Goal: Information Seeking & Learning: Learn about a topic

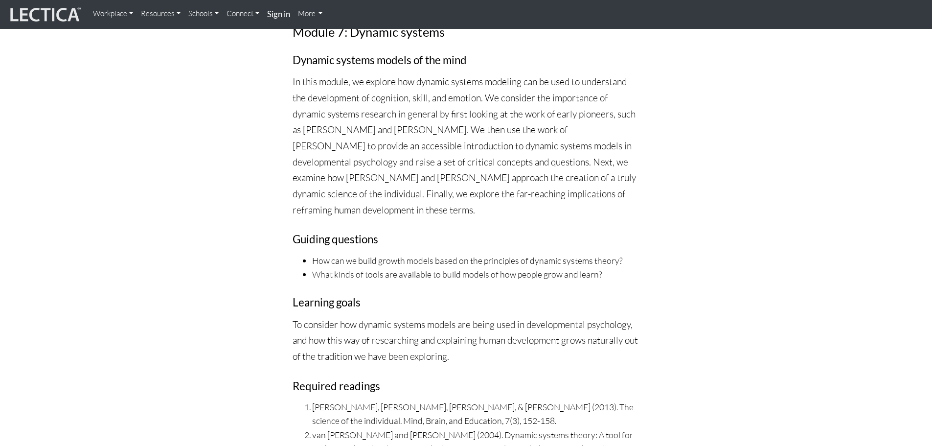
scroll to position [7291, 0]
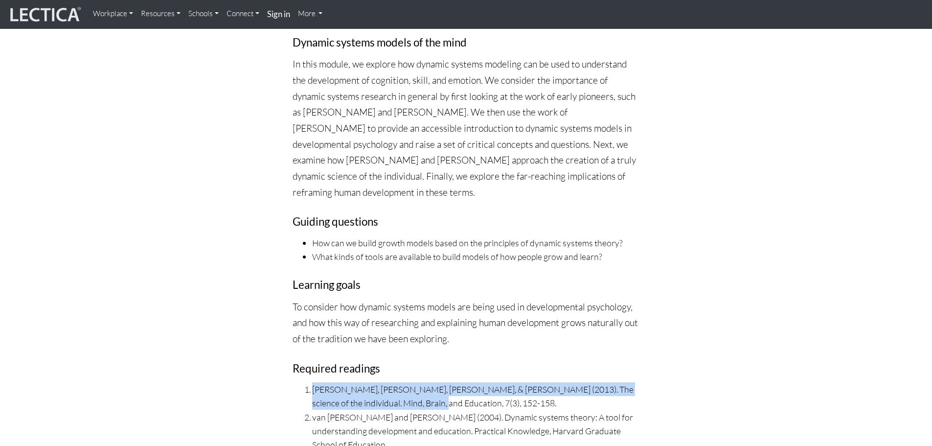
drag, startPoint x: 385, startPoint y: 209, endPoint x: 300, endPoint y: 200, distance: 85.2
click at [300, 382] on ol "[PERSON_NAME], [PERSON_NAME], [PERSON_NAME], & [PERSON_NAME] (2013). The scienc…" at bounding box center [466, 451] width 347 height 138
copy li "[PERSON_NAME], [PERSON_NAME], [PERSON_NAME], & [PERSON_NAME] (2013). The scienc…"
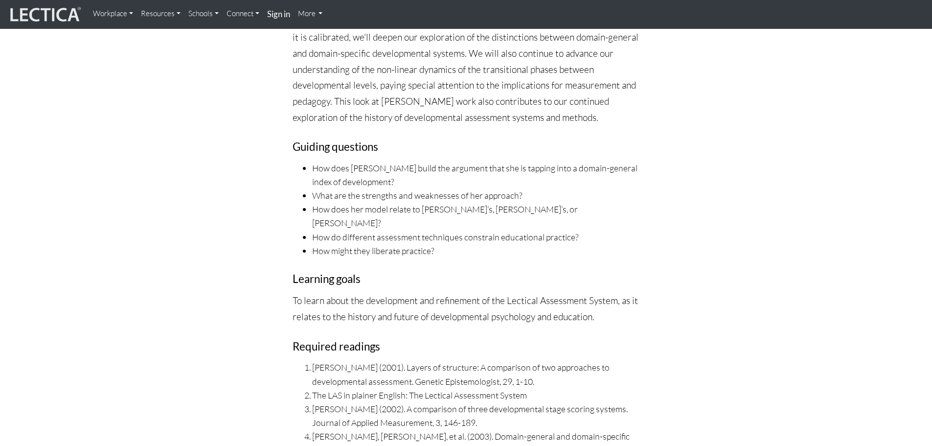
scroll to position [8025, 0]
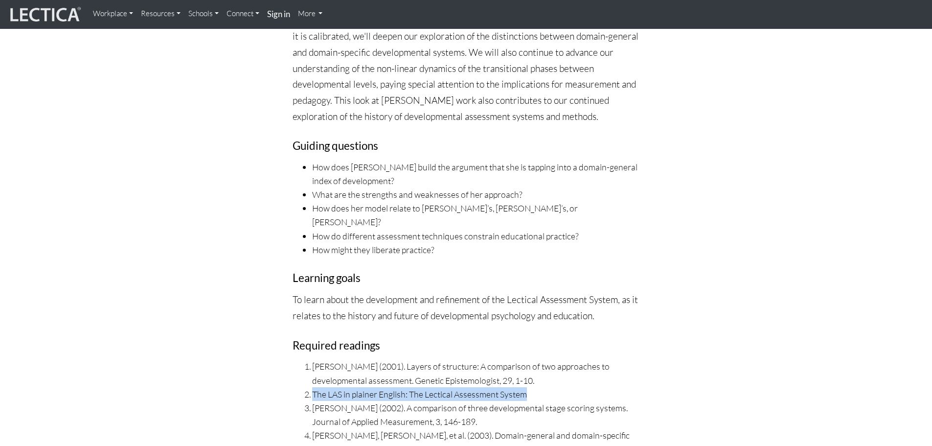
drag, startPoint x: 532, startPoint y: 161, endPoint x: 306, endPoint y: 159, distance: 226.1
click at [312, 387] on li "The LAS in plainer English: The Lectical Assessment System" at bounding box center [476, 394] width 328 height 14
copy li "The LAS in plainer English: The Lectical Assessment System"
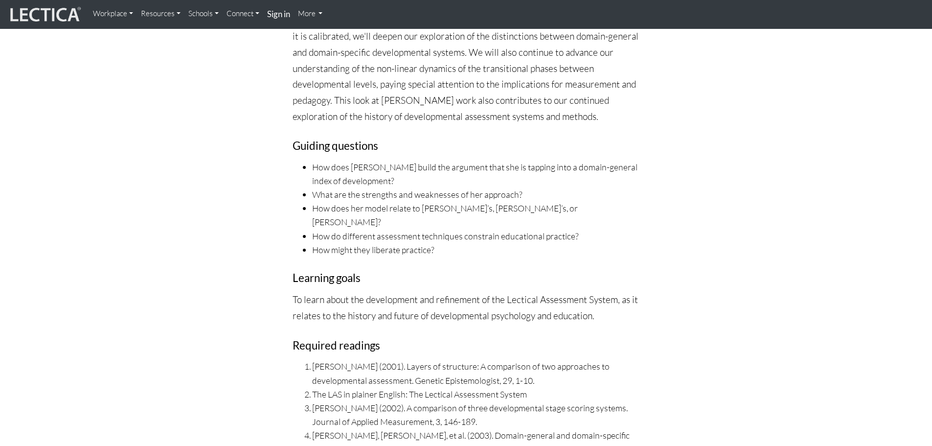
click at [442, 428] on li "[PERSON_NAME], [PERSON_NAME], et al. (2003). Domain-general and domain-specific…" at bounding box center [476, 448] width 328 height 41
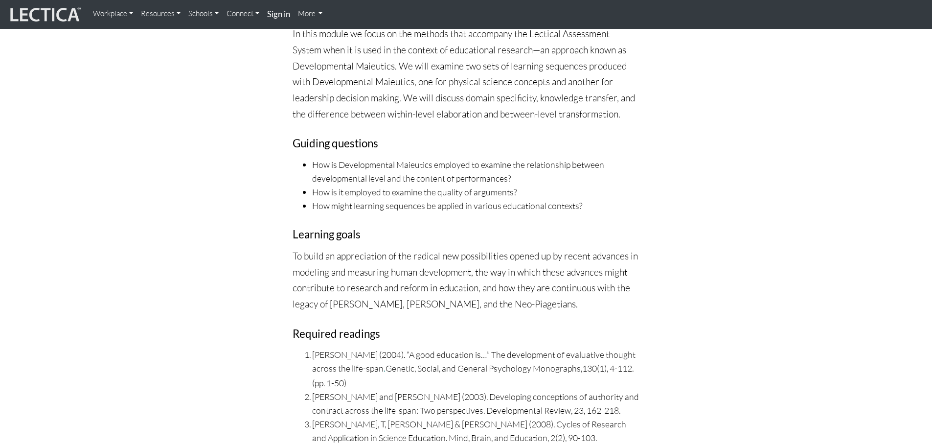
scroll to position [8710, 0]
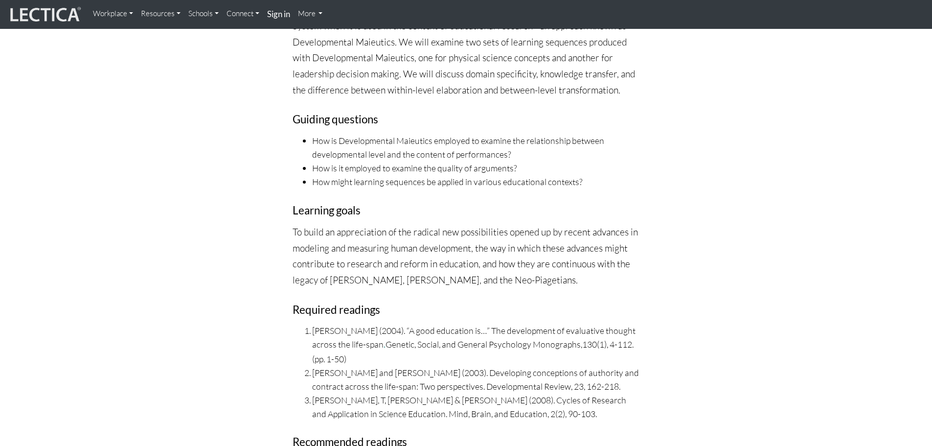
drag, startPoint x: 358, startPoint y: 112, endPoint x: 314, endPoint y: 88, distance: 49.7
click at [314, 323] on li "[PERSON_NAME] (2004). “A good education is…” The development of evaluative thou…" at bounding box center [476, 344] width 328 height 42
copy li "[PERSON_NAME] (2004). “A good education is…” The development of evaluative thou…"
click at [488, 393] on li "[PERSON_NAME], T, [PERSON_NAME] & [PERSON_NAME] (2008). Cycles of Research and …" at bounding box center [476, 406] width 328 height 27
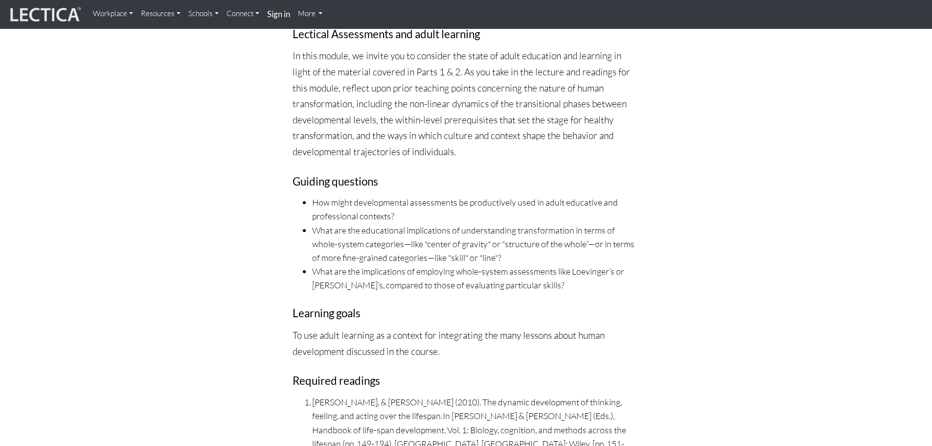
scroll to position [9983, 0]
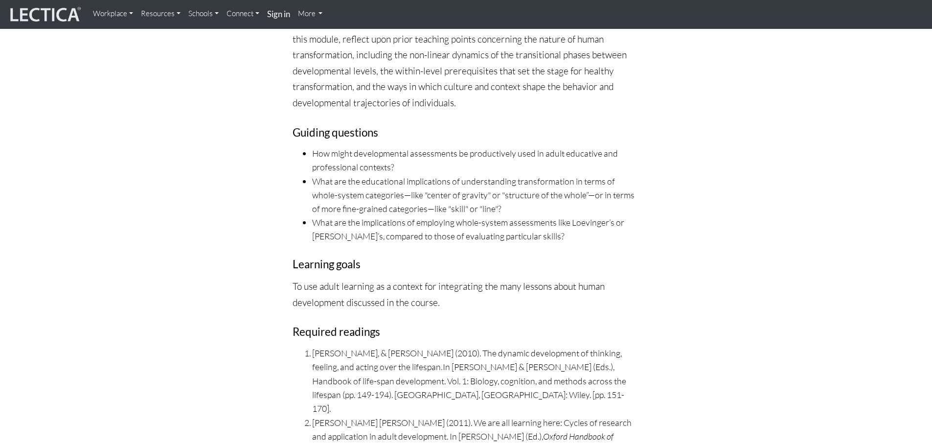
drag, startPoint x: 484, startPoint y: 225, endPoint x: 313, endPoint y: 213, distance: 171.7
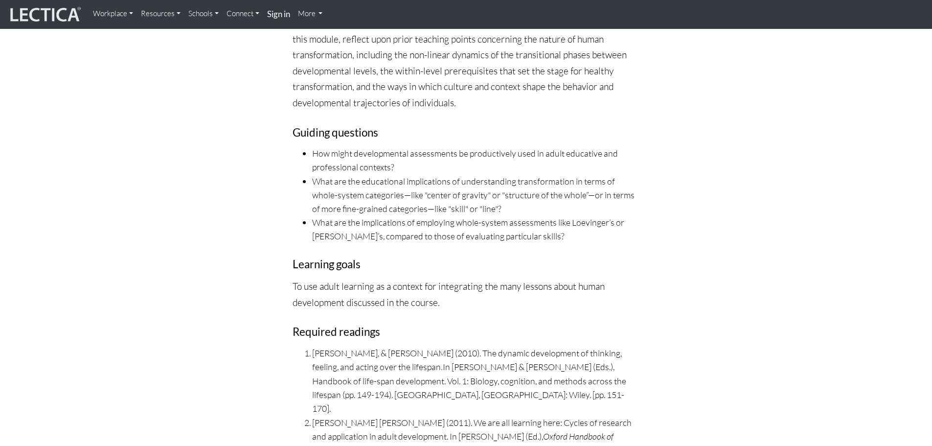
copy li "[PERSON_NAME] (2015). A latent growth analysis of hierarchical complexity and p…"
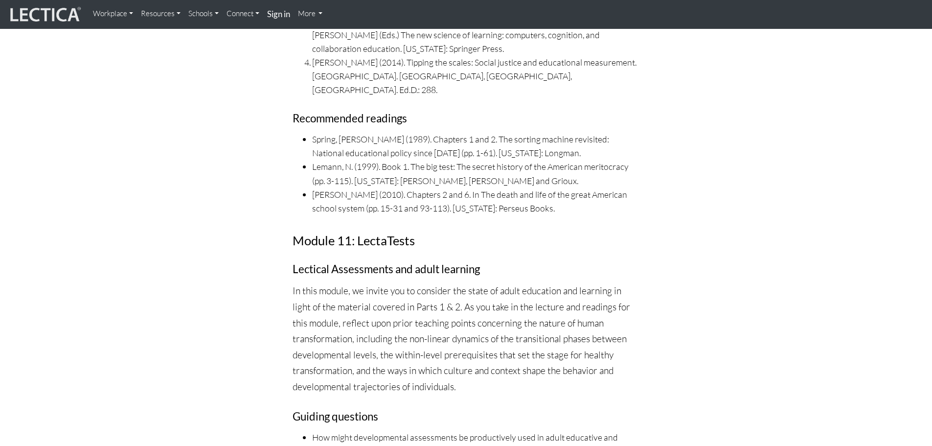
scroll to position [9640, 0]
